Goal: Check status: Check status

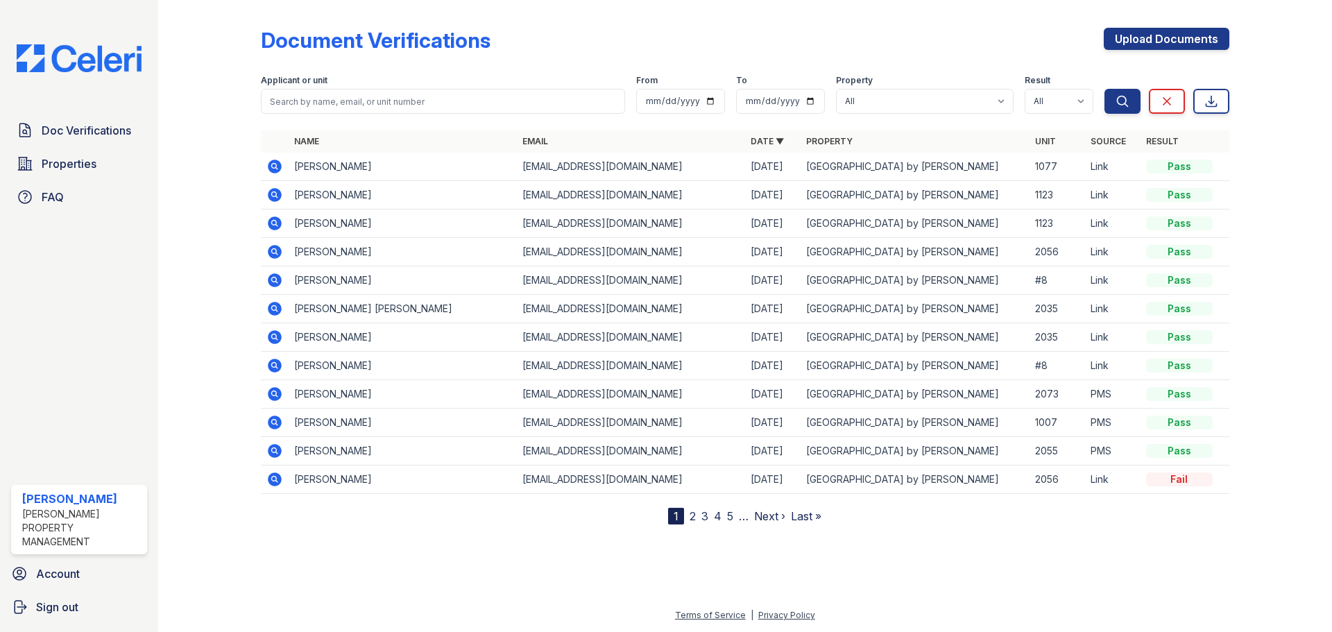
click at [272, 195] on icon at bounding box center [274, 195] width 17 height 17
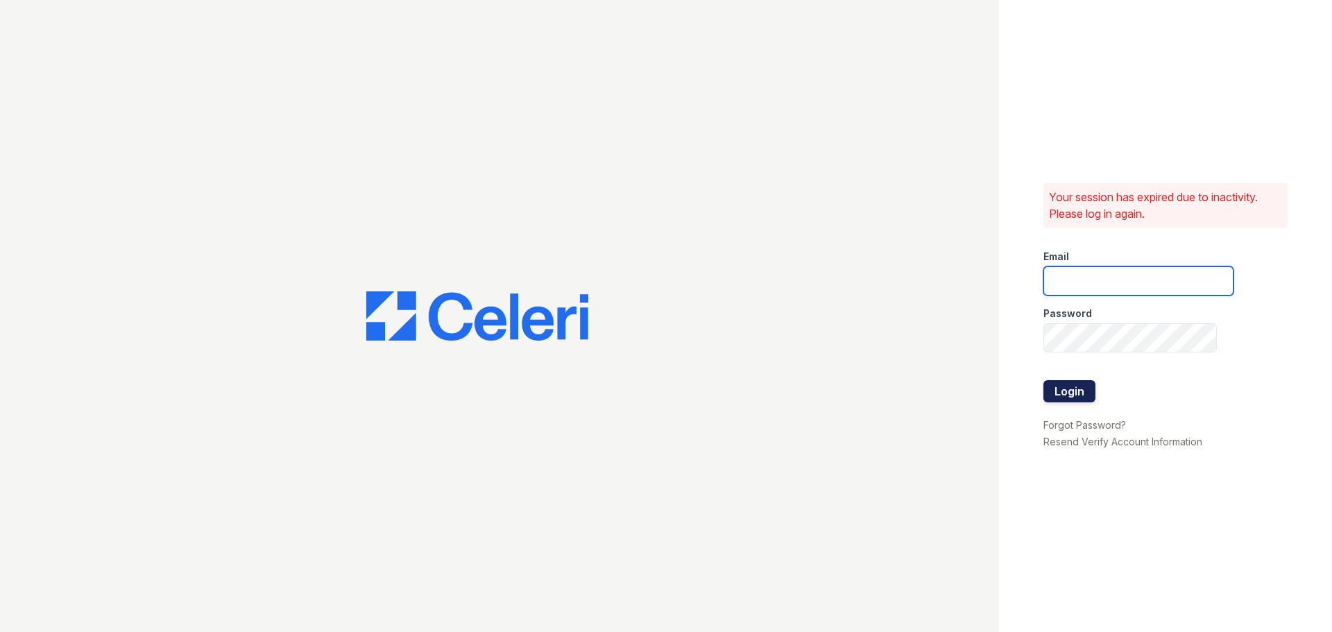
type input "[EMAIL_ADDRESS][DOMAIN_NAME]"
click at [1078, 391] on button "Login" at bounding box center [1069, 391] width 52 height 22
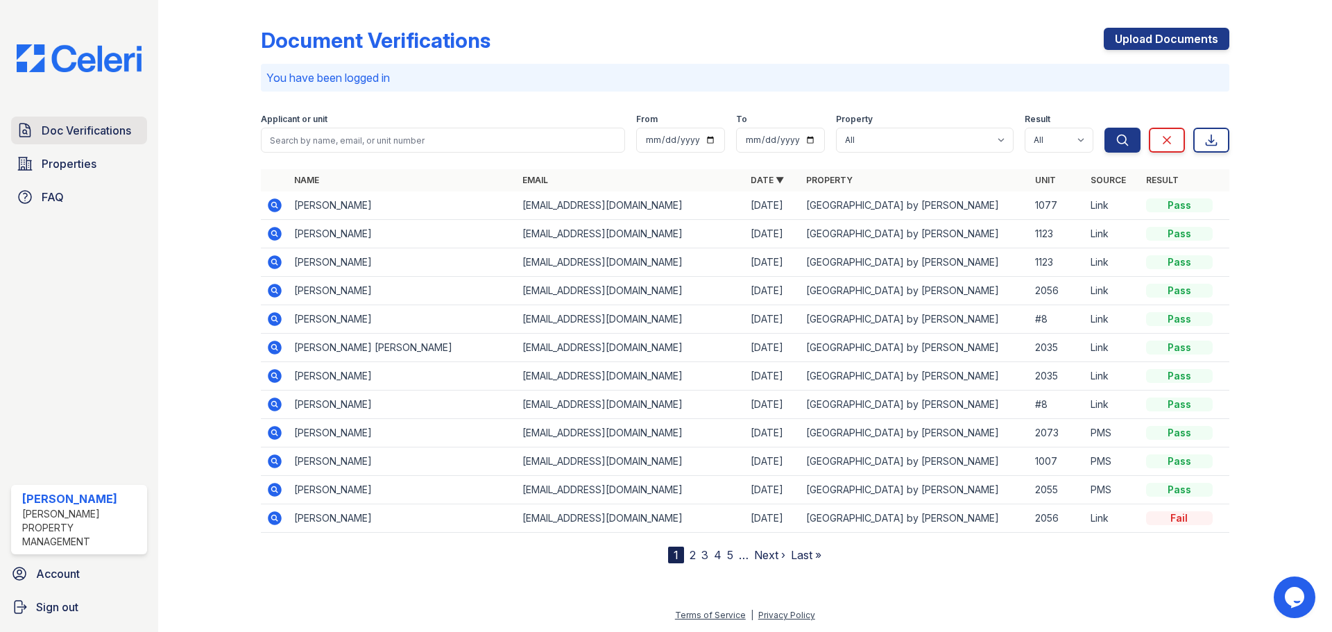
click at [85, 137] on span "Doc Verifications" at bounding box center [86, 130] width 89 height 17
